Goal: Information Seeking & Learning: Learn about a topic

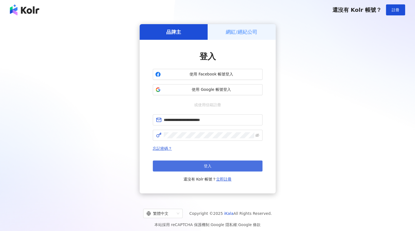
click at [203, 166] on button "登入" at bounding box center [208, 165] width 110 height 11
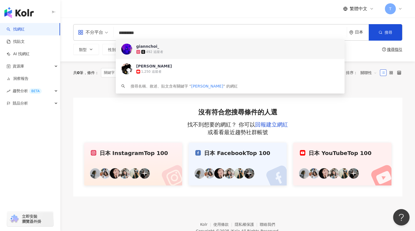
type input "**********"
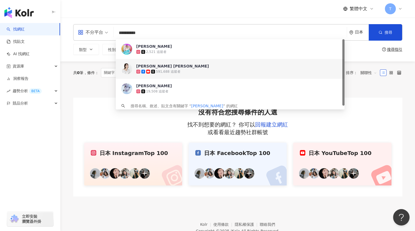
click at [163, 72] on div "591,688 追蹤者" at bounding box center [168, 71] width 24 height 5
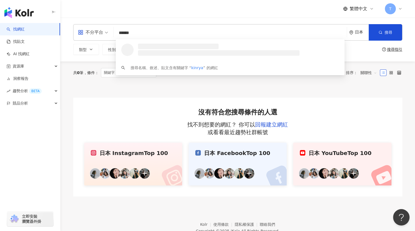
type input "*******"
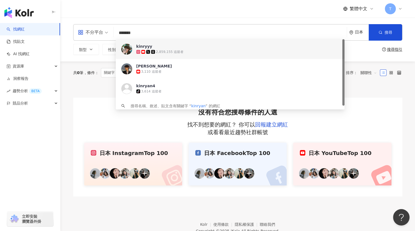
click at [167, 51] on div "2,859,155 追蹤者" at bounding box center [170, 52] width 28 height 5
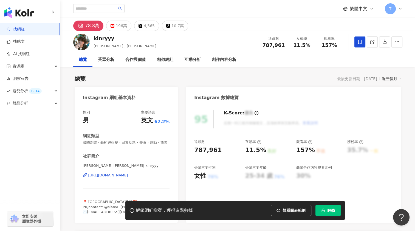
click at [359, 41] on icon at bounding box center [359, 41] width 5 height 5
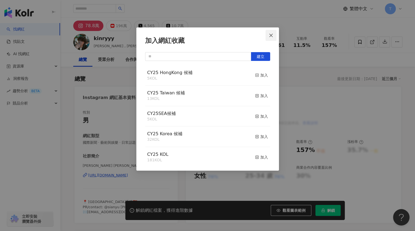
click at [271, 36] on icon "close" at bounding box center [271, 35] width 4 height 4
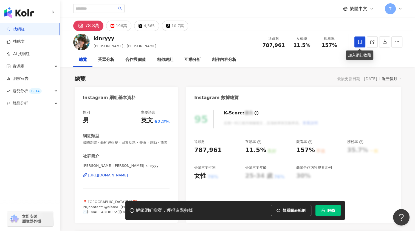
click at [359, 42] on icon at bounding box center [359, 41] width 5 height 5
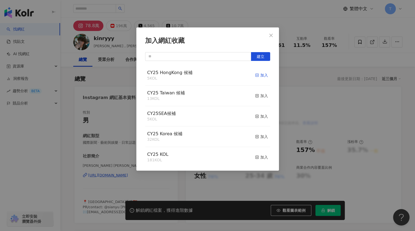
click at [260, 75] on div "加入" at bounding box center [261, 75] width 13 height 6
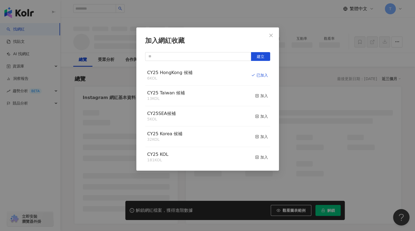
click at [270, 36] on icon "close" at bounding box center [270, 34] width 3 height 3
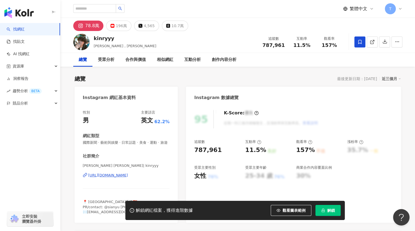
click at [49, 69] on div "加入網紅收藏 建立 CY25 HongKong 候補 6 KOL 已加入 CY25 Taiwan 候補 13 KOL 加入 CY25SEA候補 5 KOL 加…" at bounding box center [207, 115] width 415 height 231
click at [57, 64] on div "資源庫" at bounding box center [30, 66] width 60 height 12
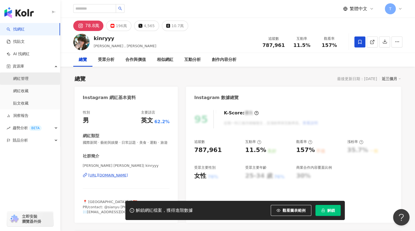
click at [29, 81] on link "網紅管理" at bounding box center [20, 78] width 15 height 5
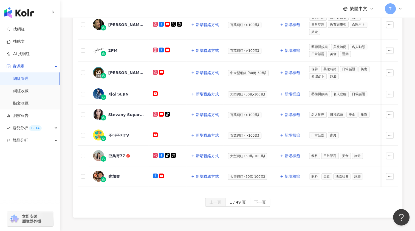
scroll to position [247, 0]
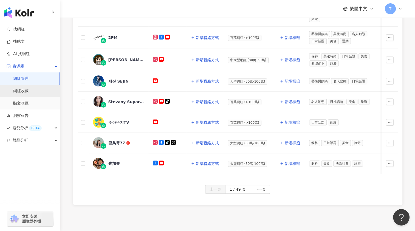
click at [29, 92] on link "網紅收藏" at bounding box center [20, 90] width 15 height 5
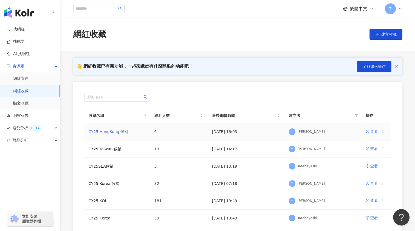
click at [117, 131] on link "CY25 HongKong 候補" at bounding box center [108, 131] width 39 height 4
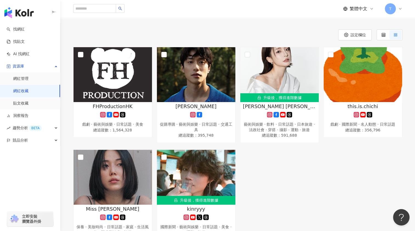
scroll to position [110, 0]
